Goal: Find specific page/section: Find specific page/section

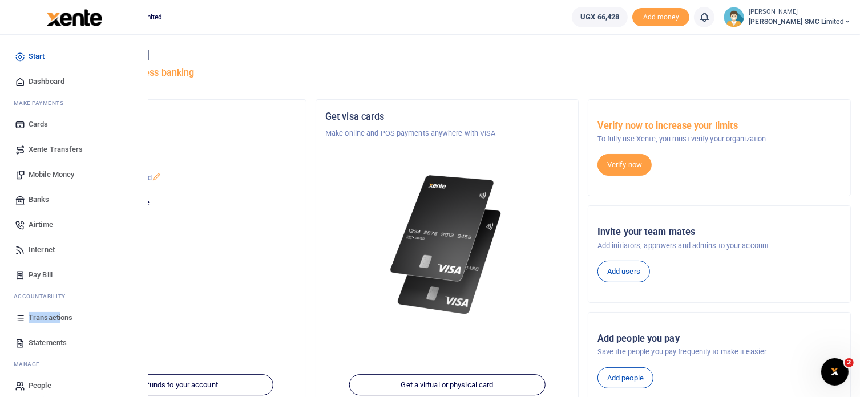
drag, startPoint x: 59, startPoint y: 302, endPoint x: 60, endPoint y: 315, distance: 12.6
click at [60, 315] on ul "Start Dashboard M ake Payments Cards Xente Transfers Mobile Money Banks Airtime…" at bounding box center [74, 221] width 130 height 354
click at [60, 315] on span "Transactions" at bounding box center [51, 317] width 44 height 11
